Goal: Task Accomplishment & Management: Complete application form

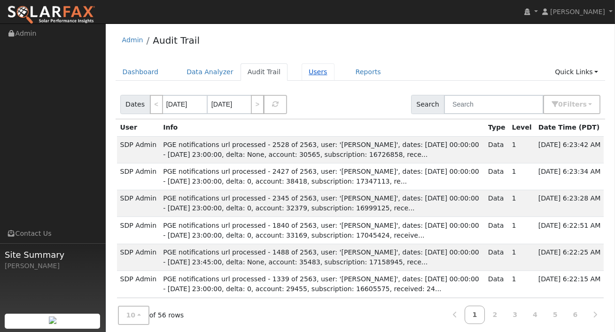
click at [303, 76] on link "Users" at bounding box center [318, 71] width 33 height 17
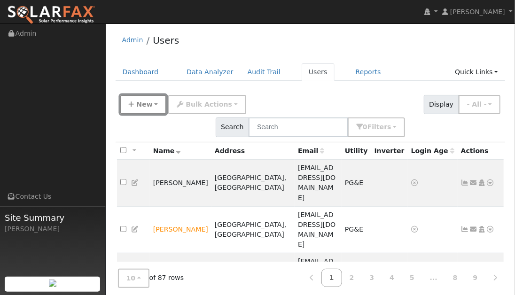
click at [159, 103] on button "New" at bounding box center [143, 104] width 47 height 19
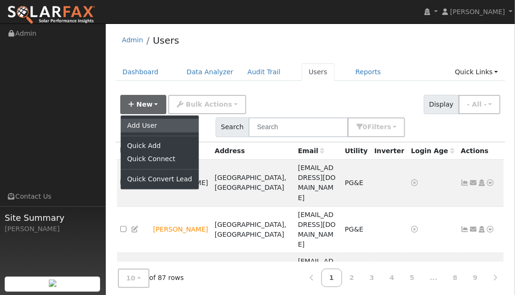
click at [148, 126] on link "Add User" at bounding box center [160, 125] width 78 height 13
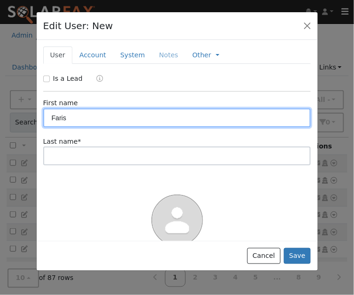
type input "Faris"
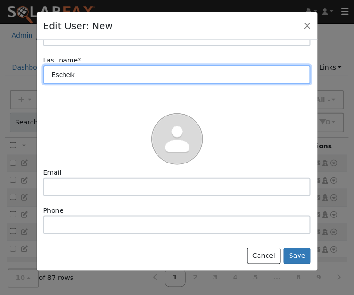
scroll to position [94, 0]
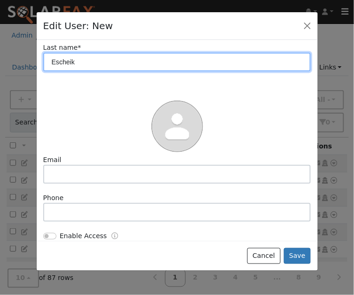
type input "Escheik"
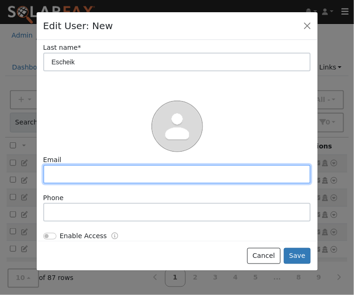
click at [59, 177] on input "text" at bounding box center [177, 174] width 268 height 19
paste input "farisescheik@gmail.com"
type input "farisescheik@gmail.com"
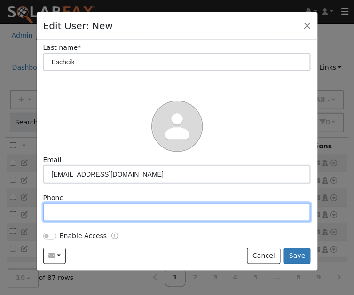
click at [62, 211] on input "text" at bounding box center [177, 212] width 268 height 19
paste input "201) 304-2043"
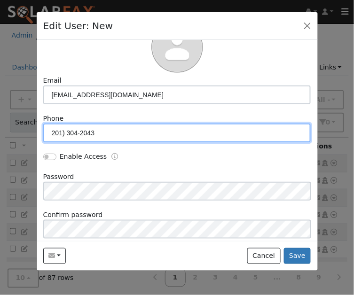
scroll to position [211, 0]
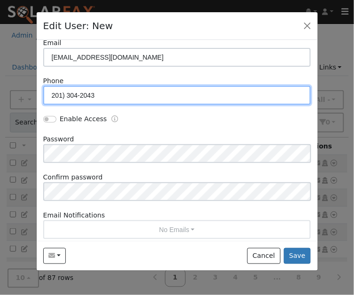
type input "201) 304-2043"
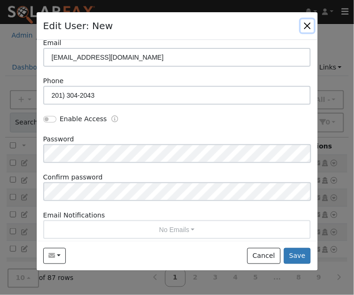
click at [312, 27] on button "button" at bounding box center [307, 25] width 13 height 13
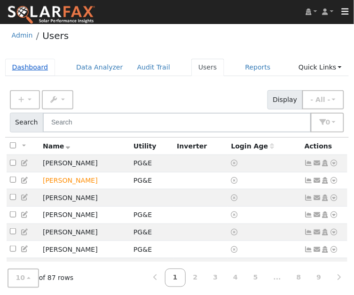
click at [29, 70] on link "Dashboard" at bounding box center [30, 67] width 50 height 17
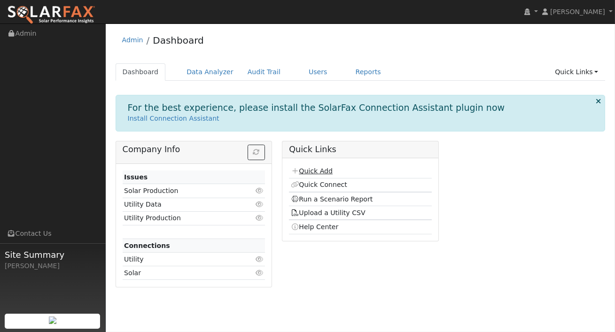
click at [320, 170] on link "Quick Add" at bounding box center [312, 171] width 42 height 8
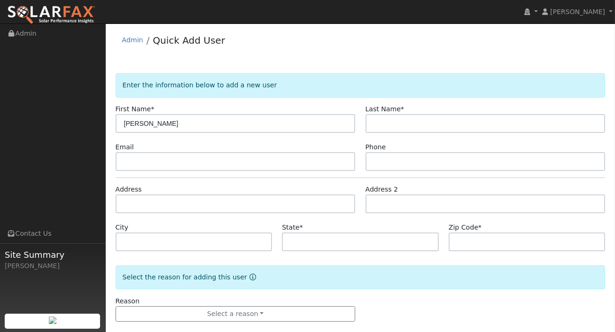
type input "Ferris"
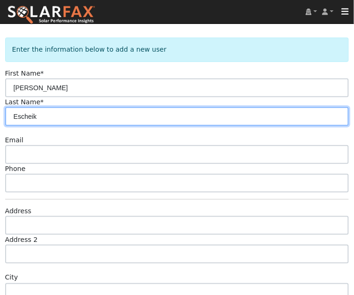
scroll to position [46, 0]
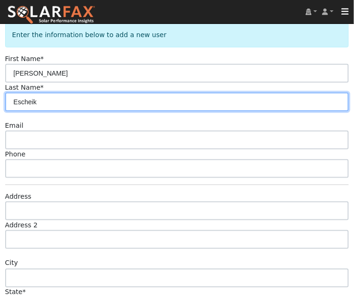
type input "Escheik"
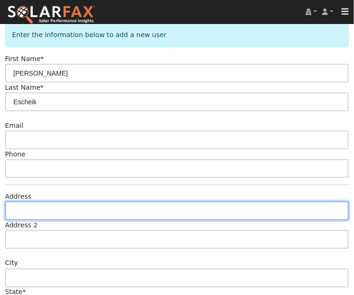
click at [57, 210] on input "text" at bounding box center [177, 211] width 344 height 19
paste input "8669 N Goddard Dr Fresno CA, 93720"
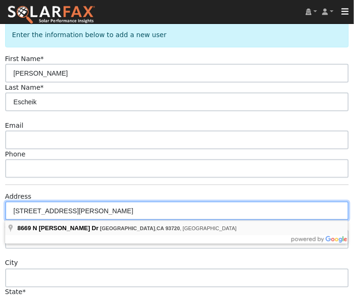
type input "8669 North Goddard Drive"
type input "Fresno"
type input "CA"
type input "93720"
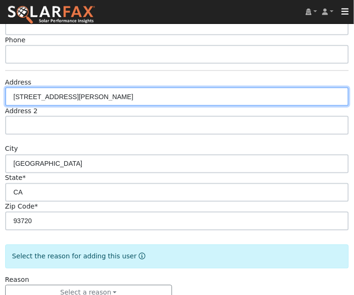
scroll to position [184, 0]
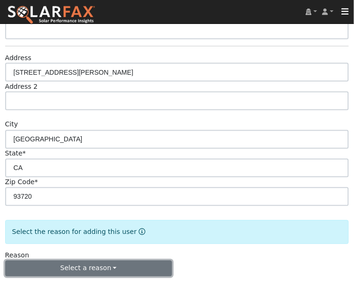
click at [106, 272] on button "Select a reason" at bounding box center [88, 269] width 167 height 16
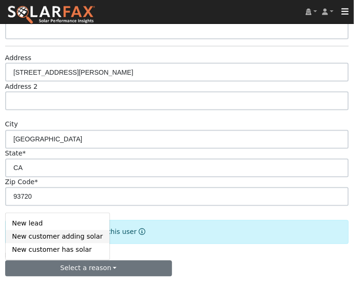
click at [59, 240] on link "New customer adding solar" at bounding box center [58, 236] width 104 height 13
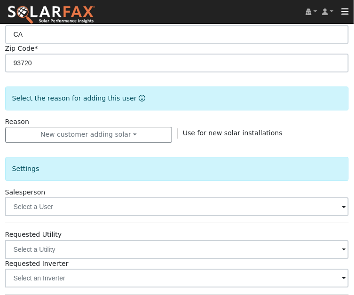
scroll to position [400, 0]
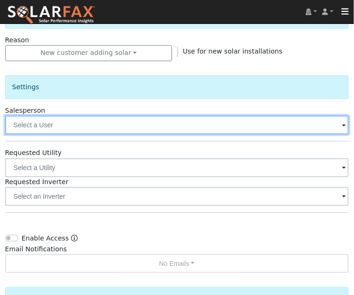
click at [167, 123] on input "text" at bounding box center [177, 125] width 344 height 19
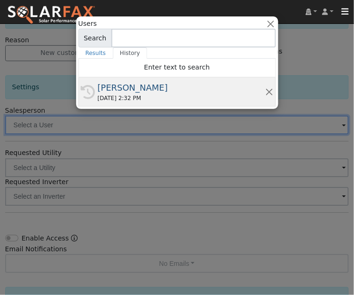
click at [114, 99] on div "10/07/2025 2:32 PM" at bounding box center [181, 98] width 167 height 8
type input "[PERSON_NAME]"
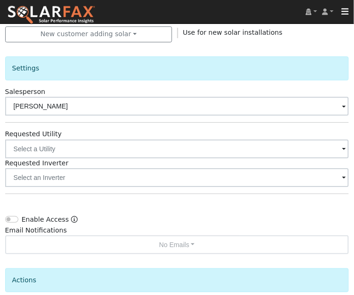
scroll to position [432, 0]
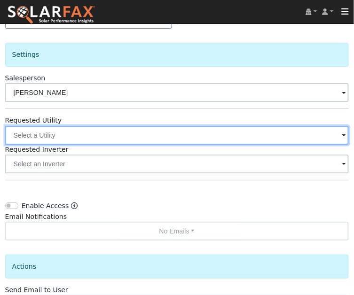
click at [109, 140] on input "text" at bounding box center [177, 135] width 344 height 19
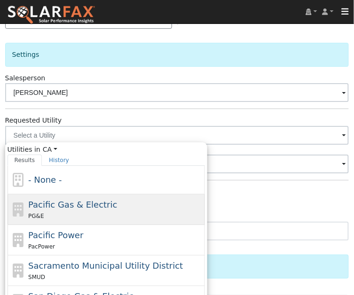
click at [69, 203] on span "Pacific Gas & Electric" at bounding box center [72, 205] width 89 height 10
type input "Pacific Gas & Electric"
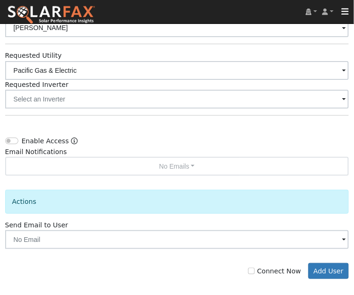
scroll to position [499, 0]
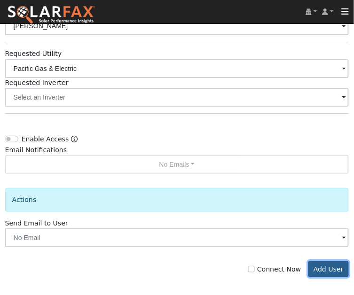
click at [331, 266] on button "Add User" at bounding box center [328, 269] width 41 height 16
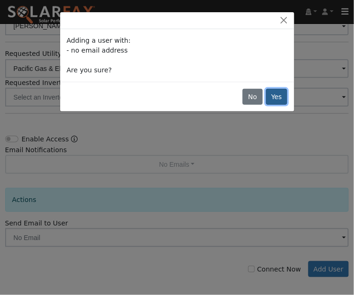
click at [279, 96] on button "Yes" at bounding box center [277, 97] width 22 height 16
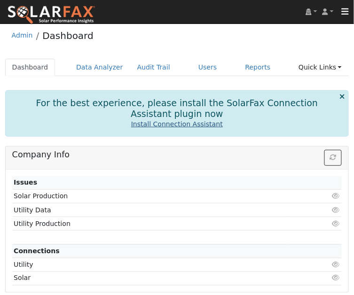
click at [158, 121] on link "Install Connection Assistant" at bounding box center [177, 124] width 92 height 8
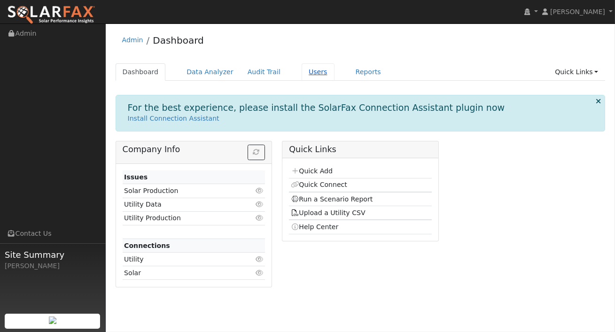
click at [306, 73] on link "Users" at bounding box center [318, 71] width 33 height 17
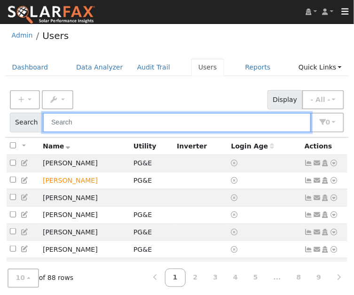
click at [99, 122] on input "text" at bounding box center [177, 122] width 268 height 19
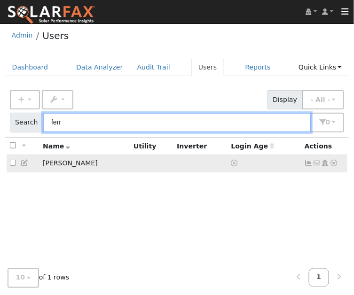
type input "ferr"
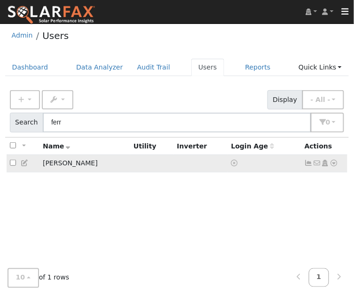
click at [337, 165] on icon at bounding box center [334, 163] width 8 height 7
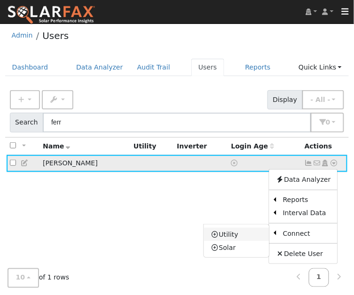
click at [233, 234] on link "Utility" at bounding box center [236, 234] width 65 height 13
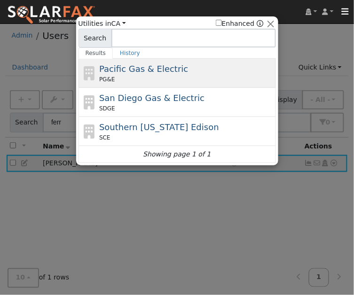
click at [127, 70] on span "Pacific Gas & Electric" at bounding box center [143, 69] width 89 height 10
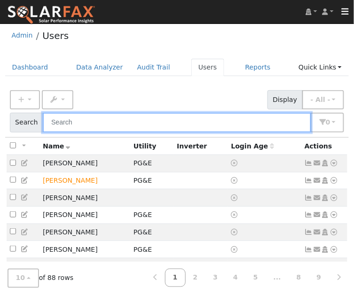
click at [141, 124] on input "text" at bounding box center [177, 122] width 268 height 19
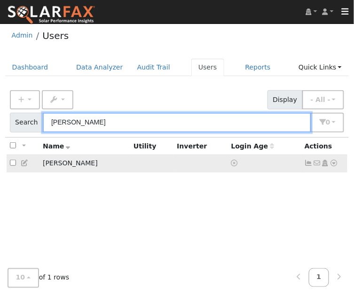
type input "ferris"
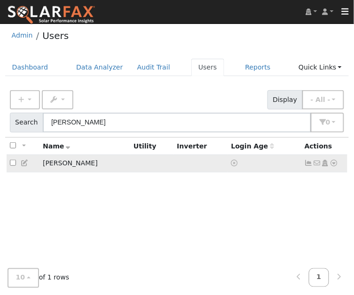
click at [336, 163] on icon at bounding box center [334, 163] width 8 height 7
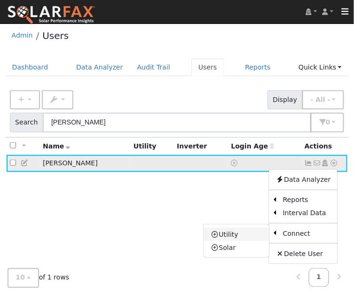
click at [236, 237] on link "Utility" at bounding box center [236, 234] width 65 height 13
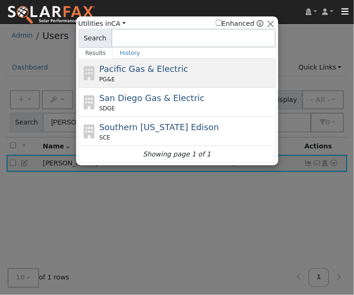
click at [137, 66] on span "Pacific Gas & Electric" at bounding box center [143, 69] width 89 height 10
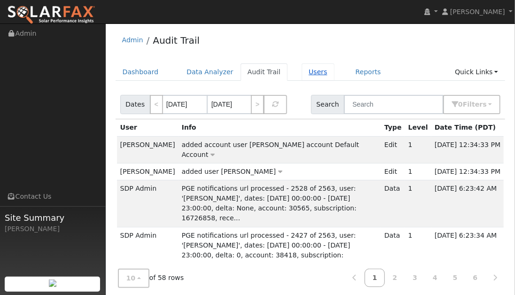
click at [314, 79] on link "Users" at bounding box center [318, 71] width 33 height 17
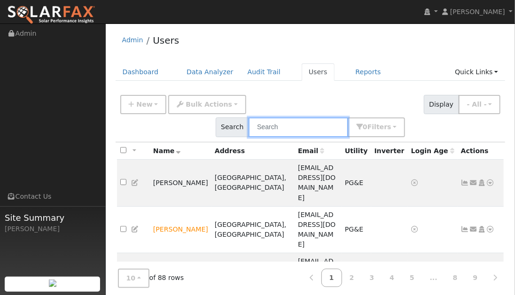
click at [348, 117] on input "text" at bounding box center [299, 126] width 100 height 19
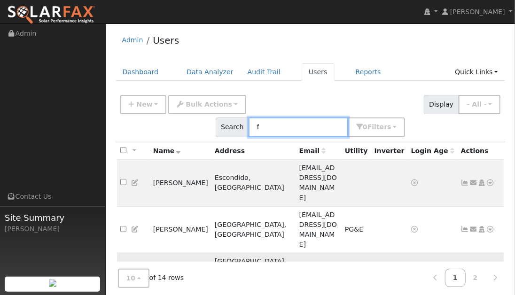
type input "f"
click at [492, 263] on icon at bounding box center [490, 266] width 8 height 7
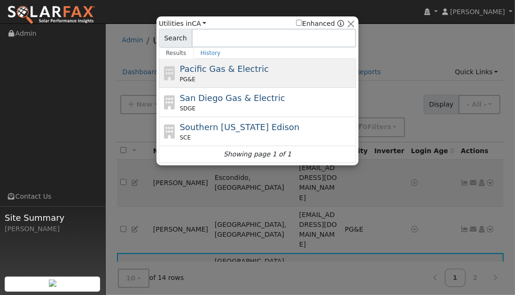
click at [264, 76] on div "PG&E" at bounding box center [267, 79] width 174 height 8
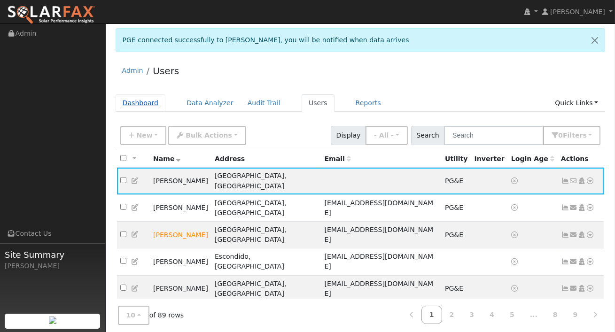
click at [135, 101] on link "Dashboard" at bounding box center [141, 102] width 50 height 17
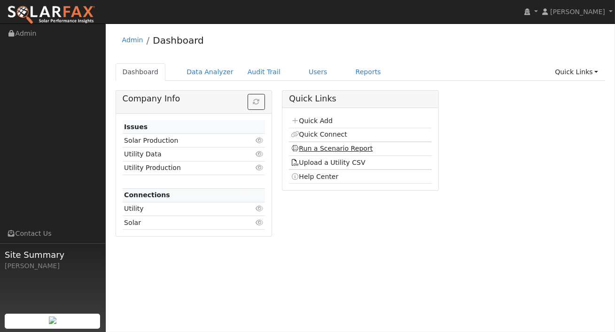
click at [316, 147] on link "Run a Scenario Report" at bounding box center [332, 149] width 82 height 8
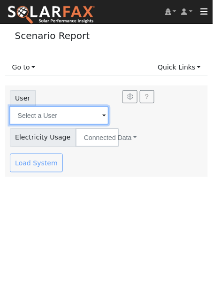
click at [38, 112] on input "text" at bounding box center [59, 115] width 100 height 19
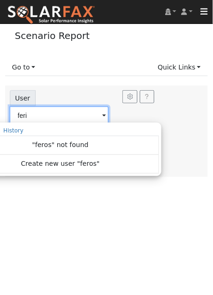
type input "[PERSON_NAME]"
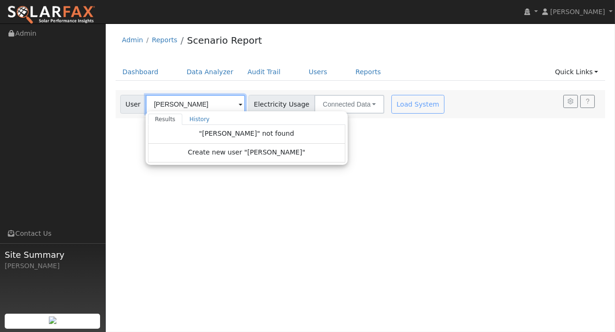
click at [200, 105] on input "[PERSON_NAME]" at bounding box center [196, 104] width 100 height 19
type input "f"
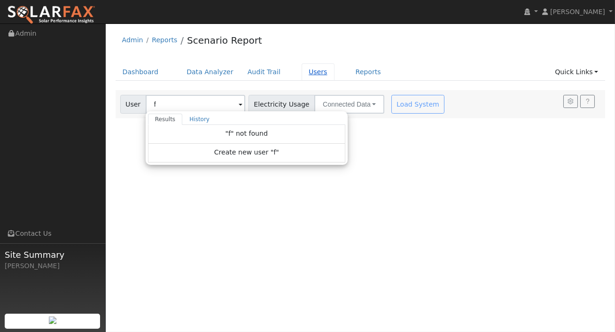
click at [310, 70] on link "Users" at bounding box center [318, 71] width 33 height 17
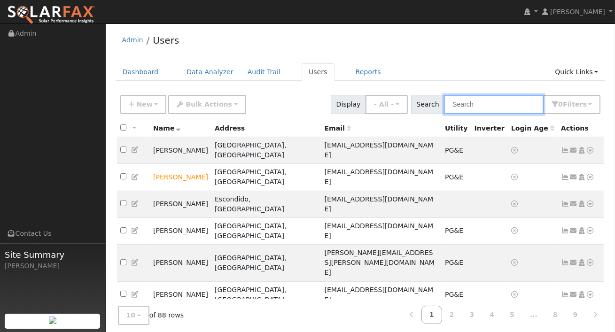
click at [489, 102] on input "text" at bounding box center [494, 104] width 100 height 19
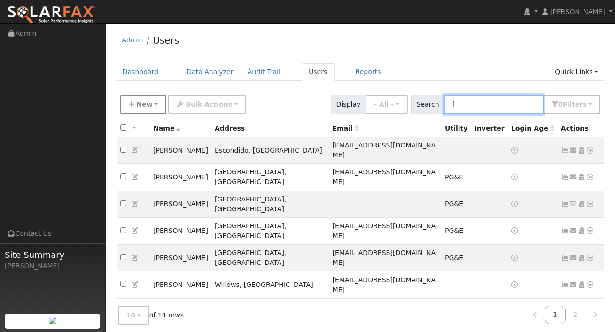
type input "f"
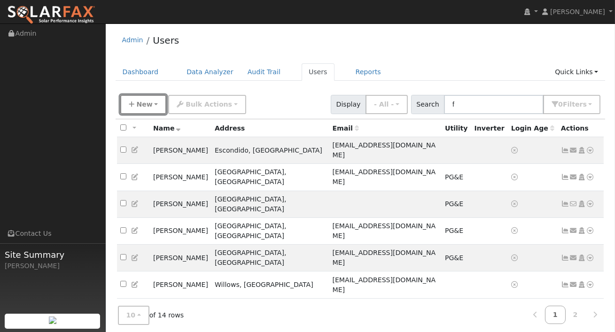
click at [152, 106] on button "New" at bounding box center [143, 104] width 47 height 19
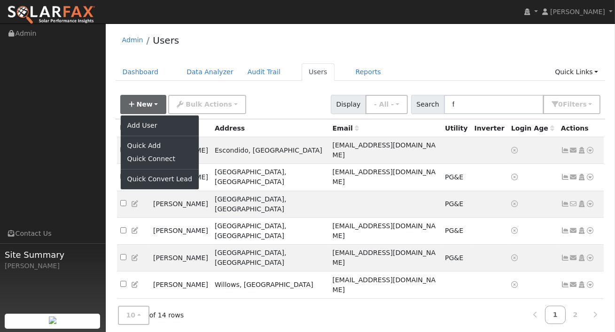
click at [268, 107] on div "New Add User Quick Add Quick Connect Quick Convert Lead Bulk Actions Send Email…" at bounding box center [360, 103] width 484 height 23
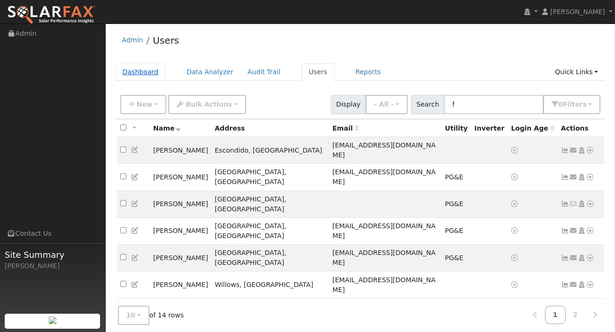
click at [140, 66] on link "Dashboard" at bounding box center [141, 71] width 50 height 17
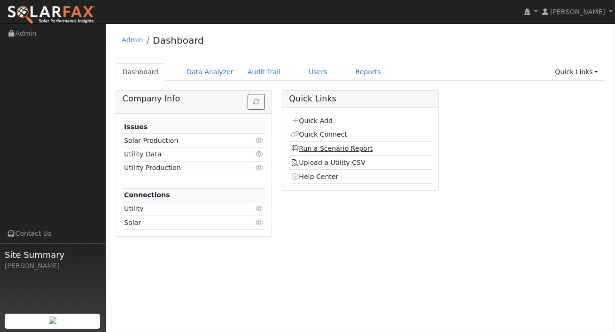
click at [316, 146] on link "Run a Scenario Report" at bounding box center [332, 149] width 82 height 8
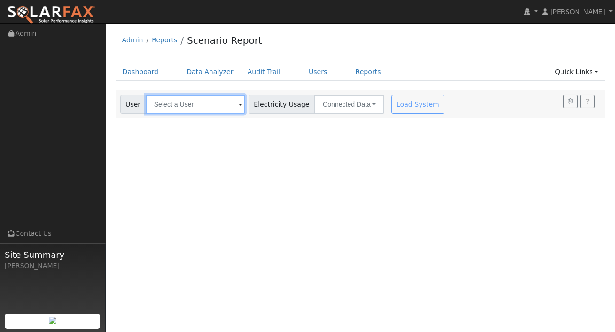
click at [216, 102] on input "text" at bounding box center [196, 104] width 100 height 19
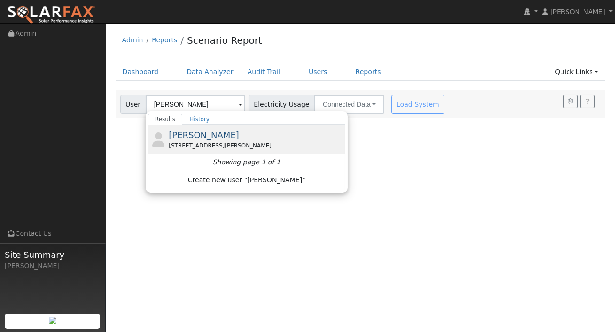
click at [193, 142] on div "[STREET_ADDRESS][PERSON_NAME]" at bounding box center [256, 145] width 174 height 8
type input "[PERSON_NAME]"
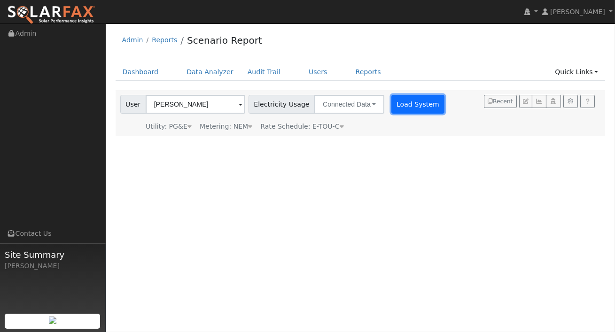
click at [401, 99] on button "Load System" at bounding box center [418, 104] width 54 height 19
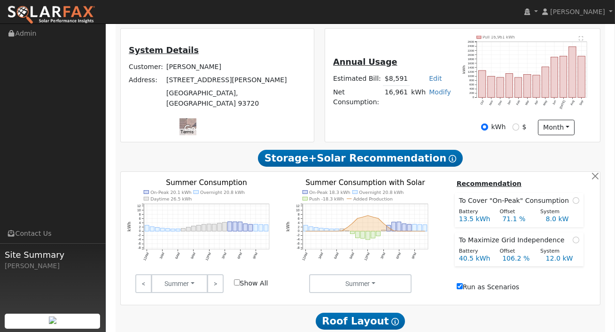
scroll to position [211, 0]
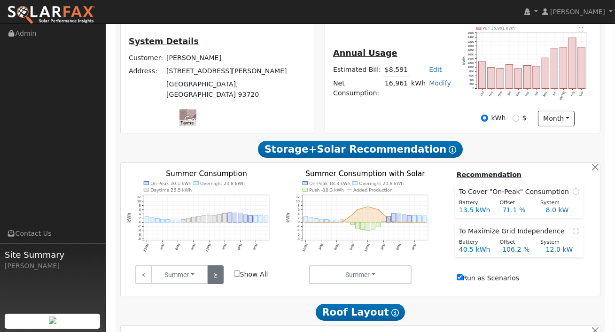
click at [212, 277] on link ">" at bounding box center [215, 275] width 16 height 19
click at [212, 278] on link ">" at bounding box center [215, 275] width 16 height 19
click at [212, 279] on link ">" at bounding box center [215, 275] width 16 height 19
click at [212, 280] on link ">" at bounding box center [215, 275] width 16 height 19
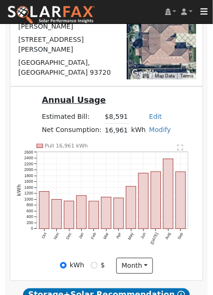
scroll to position [317, 0]
